Goal: Transaction & Acquisition: Purchase product/service

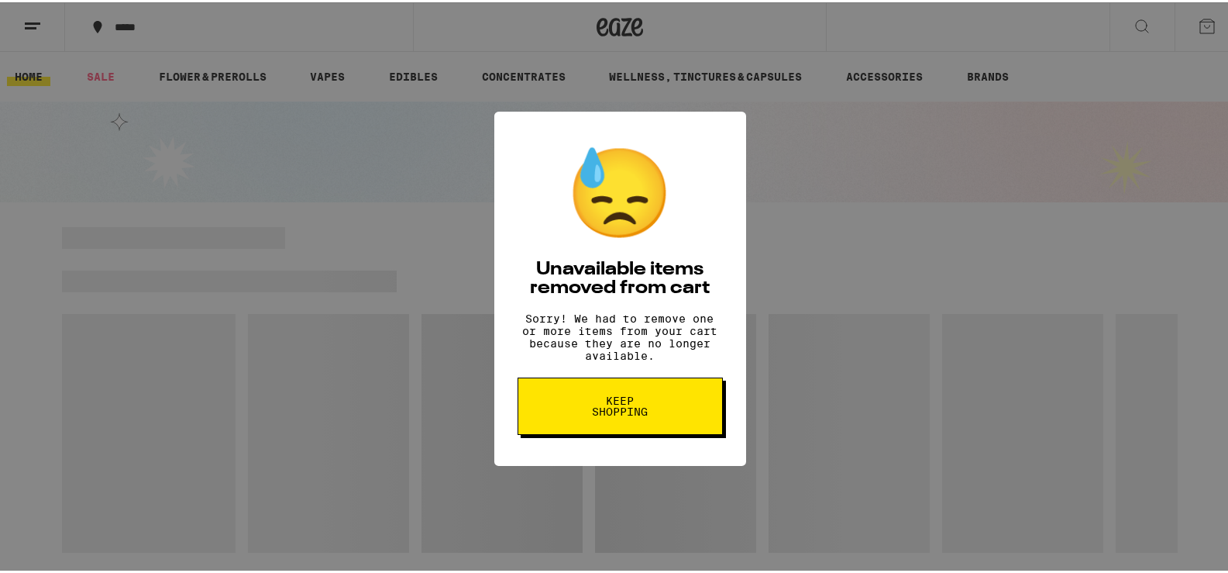
click at [639, 415] on span "Keep Shopping" at bounding box center [620, 404] width 80 height 22
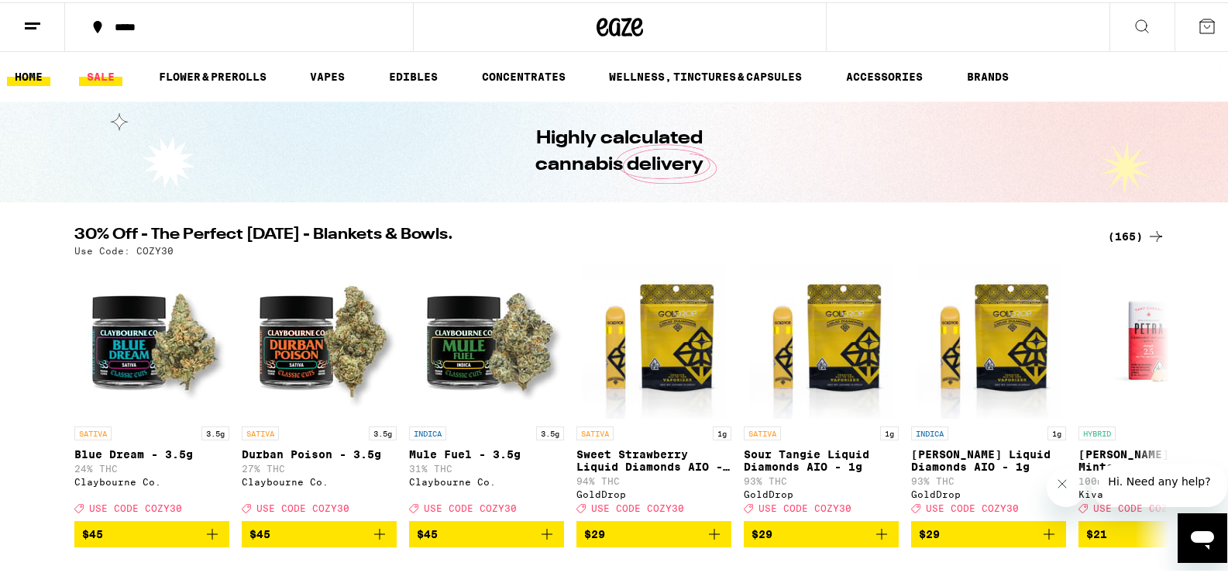
click at [105, 75] on link "SALE" at bounding box center [100, 74] width 43 height 19
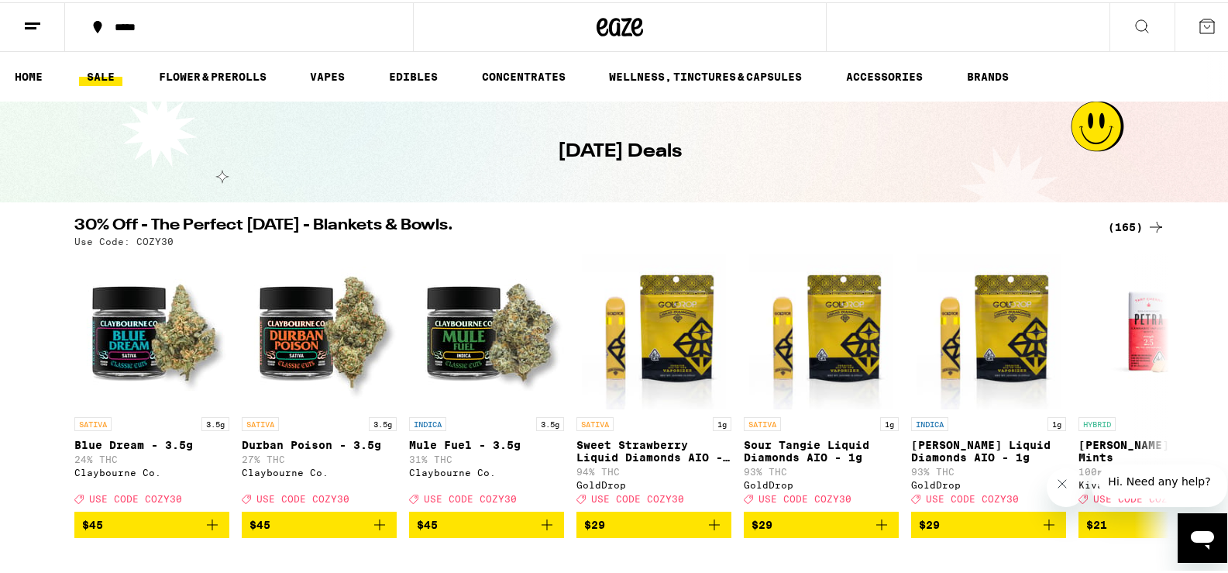
click at [1126, 216] on div "(165)" at bounding box center [1136, 224] width 57 height 19
click at [1122, 224] on div "(165)" at bounding box center [1136, 224] width 57 height 19
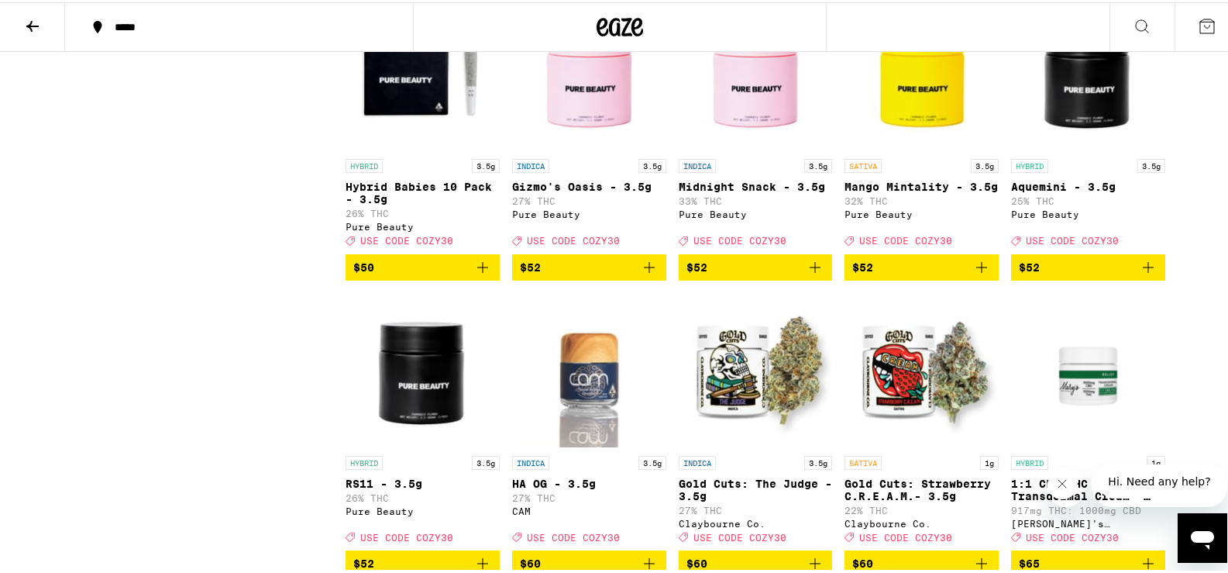
scroll to position [8680, 0]
